Goal: Transaction & Acquisition: Book appointment/travel/reservation

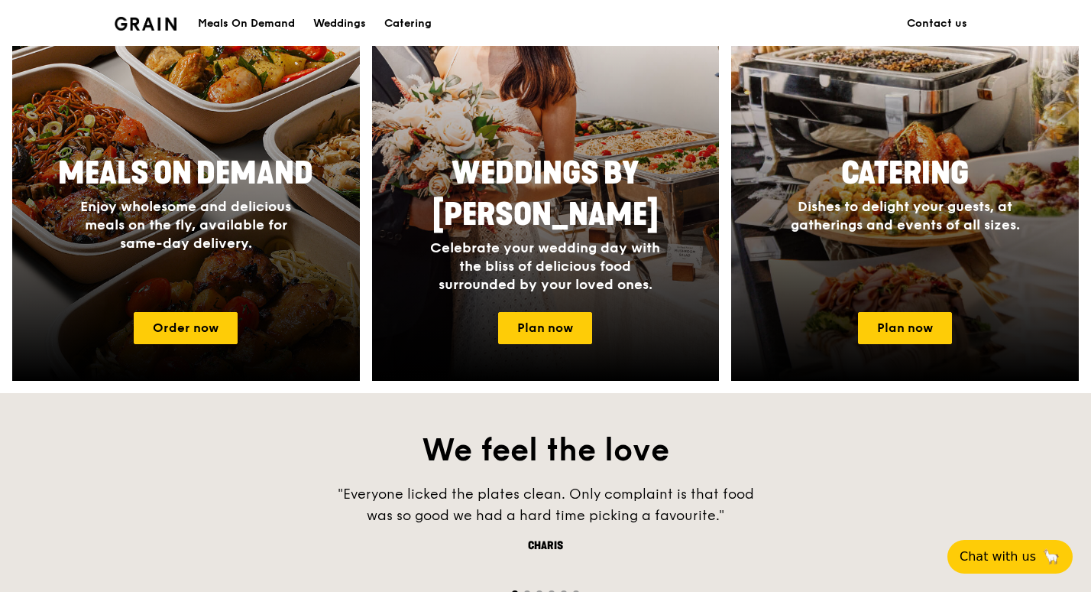
scroll to position [535, 0]
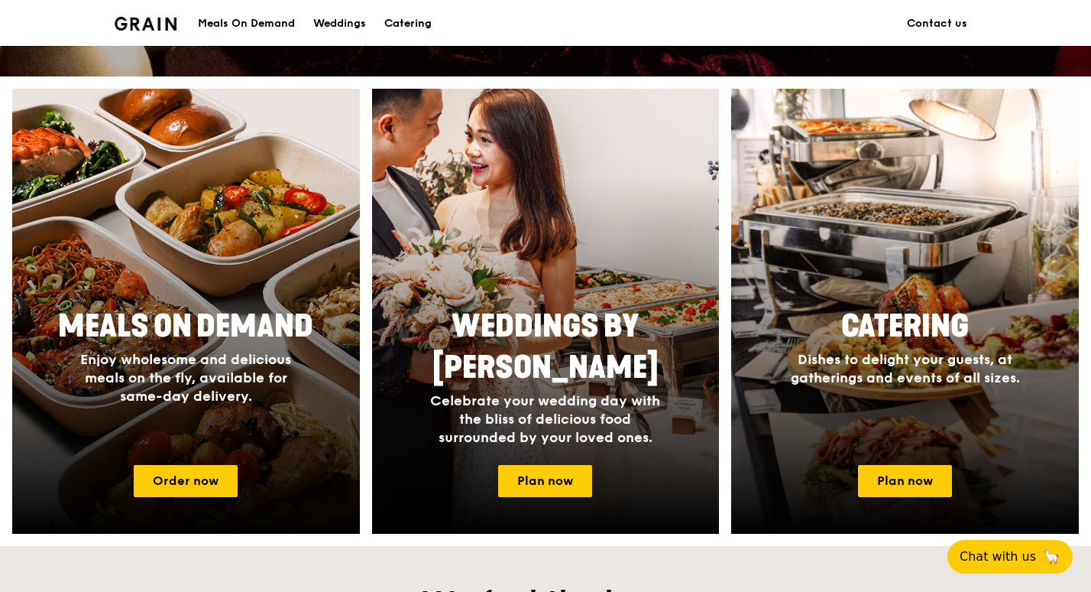
click at [432, 30] on div "Catering" at bounding box center [407, 24] width 47 height 46
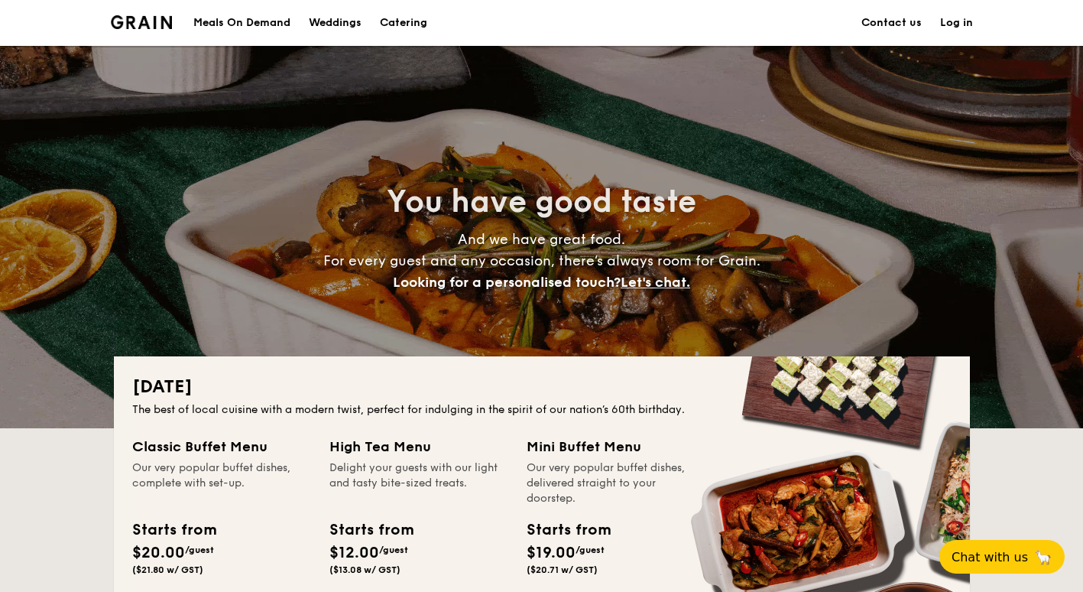
click at [396, 19] on h1 "Catering" at bounding box center [403, 23] width 47 height 46
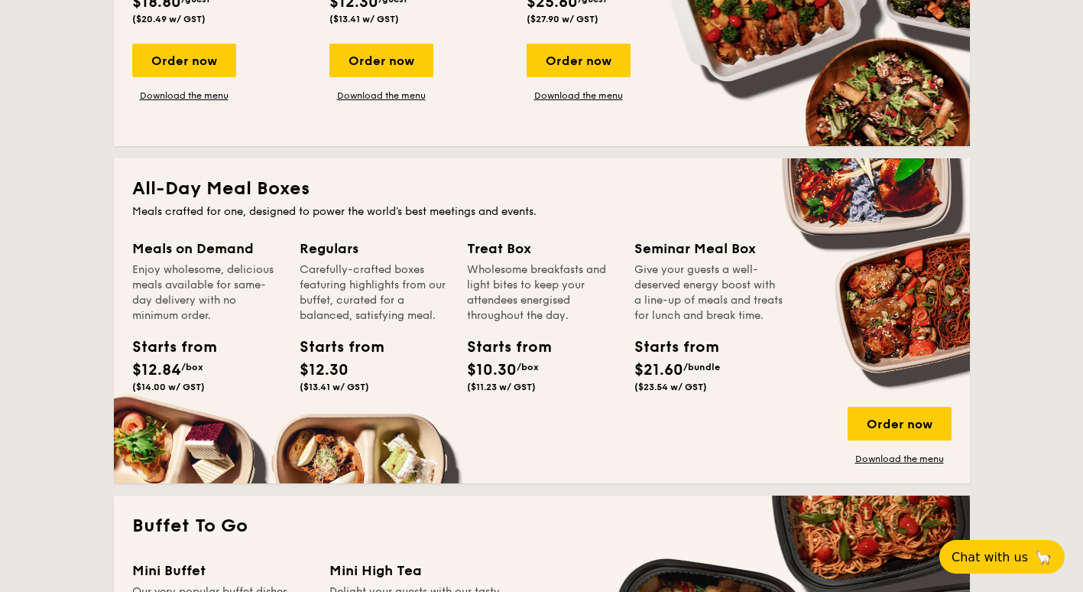
scroll to position [994, 0]
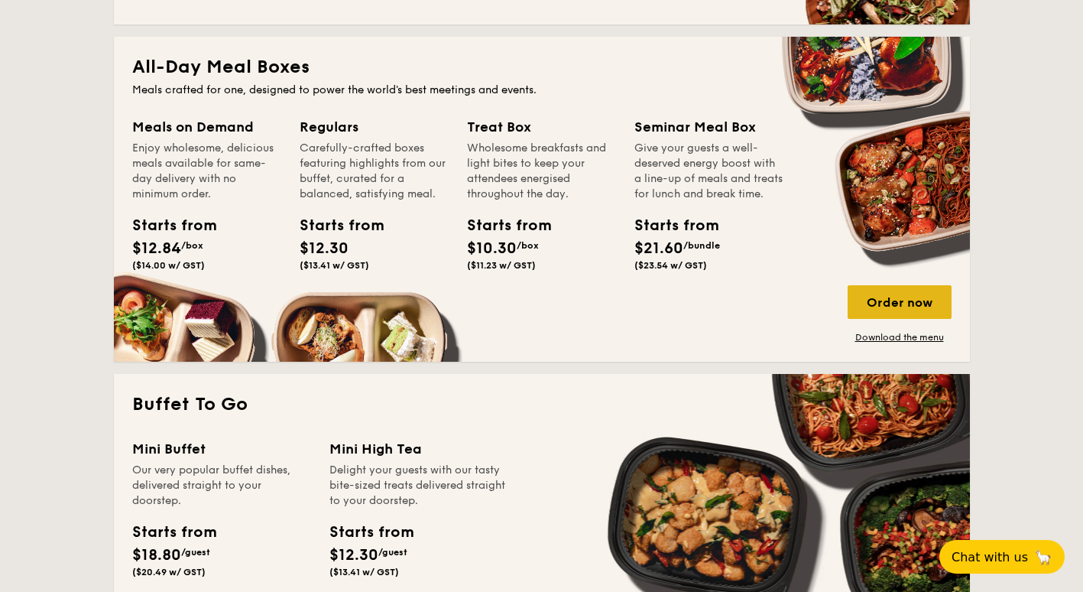
click at [902, 297] on div "Order now" at bounding box center [900, 302] width 104 height 34
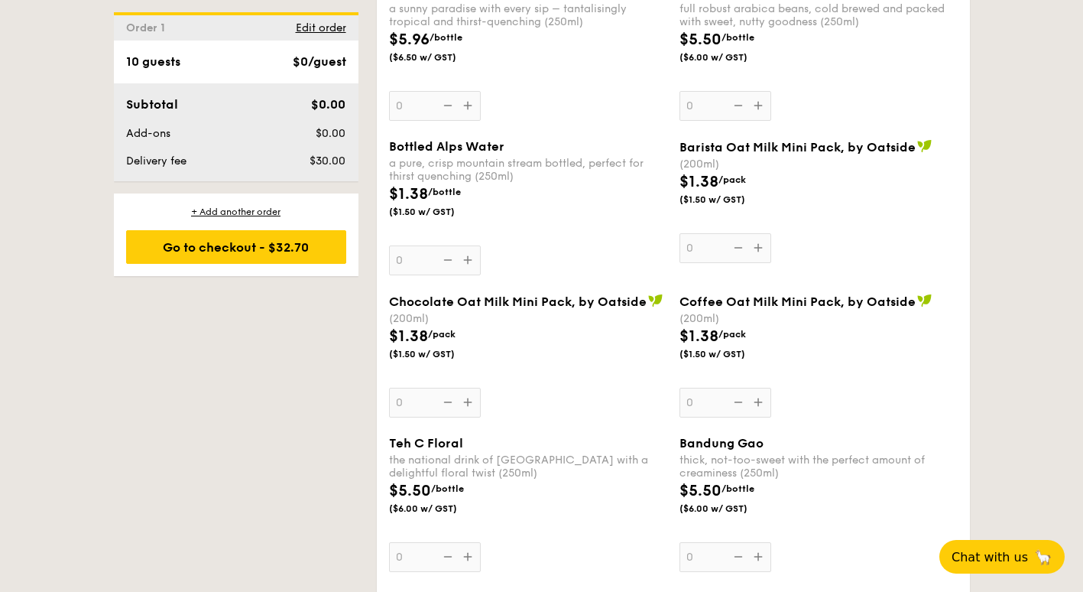
scroll to position [2293, 0]
